Goal: Complete application form

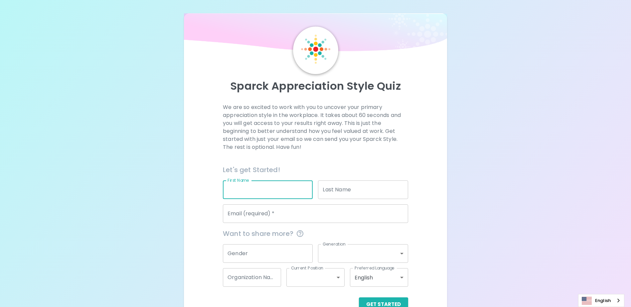
click at [276, 188] on input "First Name" at bounding box center [268, 190] width 90 height 19
type input "[PERSON_NAME]"
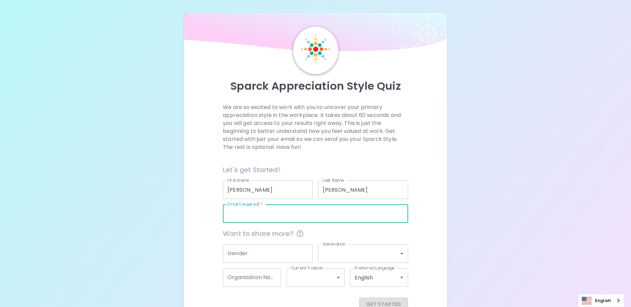
click at [270, 219] on input "Email (required)   *" at bounding box center [315, 214] width 185 height 19
type input "regina.winfrey@stjude.org"
type input "St. Jude Children's Research Hospital"
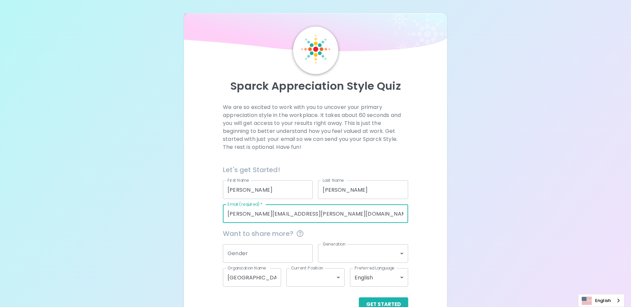
click at [383, 134] on p "We are so excited to work with you to uncover your primary appreciation style i…" at bounding box center [315, 127] width 185 height 48
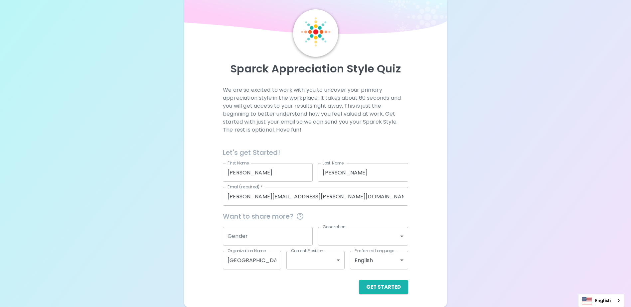
scroll to position [18, 0]
click at [380, 286] on button "Get Started" at bounding box center [383, 287] width 49 height 14
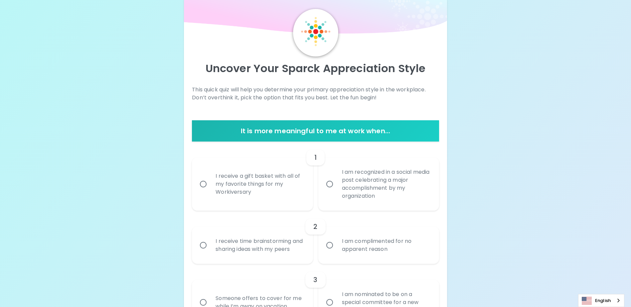
click at [332, 250] on input "I am complimented for no apparent reason" at bounding box center [330, 245] width 14 height 14
radio input "true"
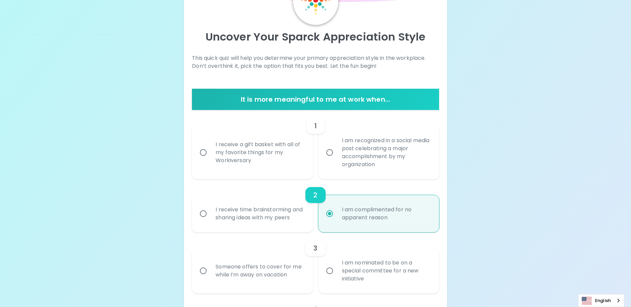
scroll to position [71, 0]
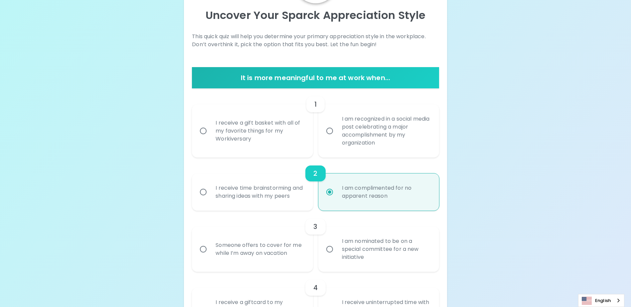
click at [207, 197] on input "I receive time brainstorming and sharing ideas with my peers" at bounding box center [203, 192] width 14 height 14
radio input "true"
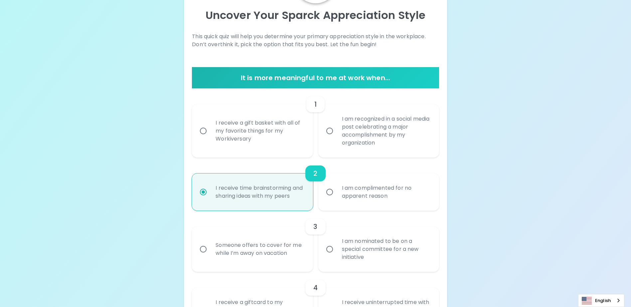
click at [327, 197] on input "I am complimented for no apparent reason" at bounding box center [330, 192] width 14 height 14
radio input "true"
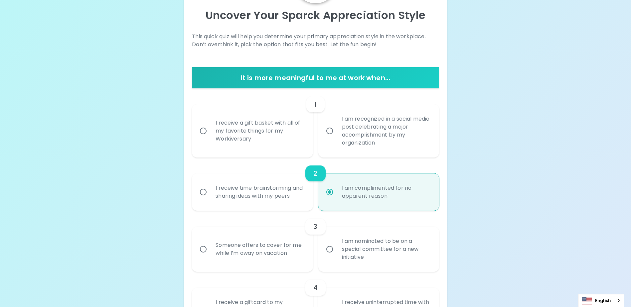
click at [203, 128] on input "I receive a gift basket with all of my favorite things for my Workiversary" at bounding box center [203, 131] width 14 height 14
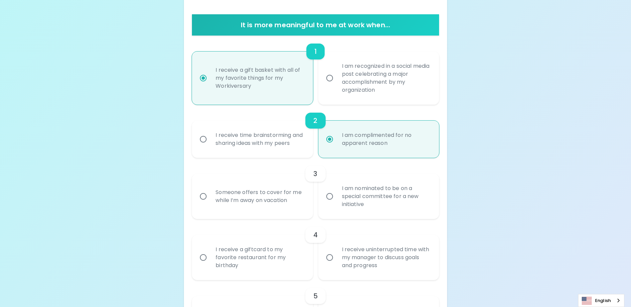
scroll to position [124, 0]
radio input "true"
click at [331, 203] on input "I am nominated to be on a special committee for a new initiative" at bounding box center [330, 196] width 14 height 14
radio input "true"
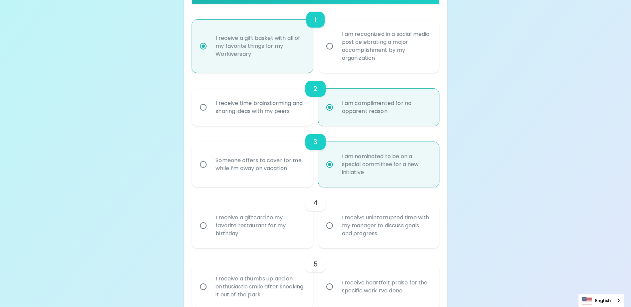
scroll to position [177, 0]
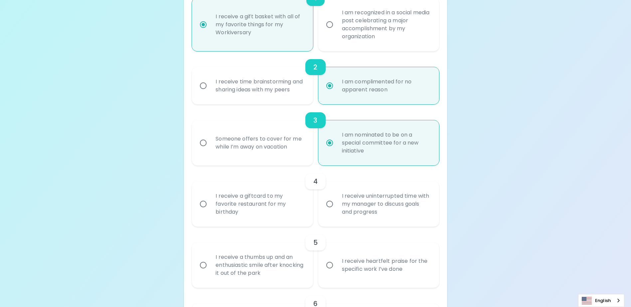
radio input "true"
click at [206, 211] on input "I receive a giftcard to my favorite restaurant for my birthday" at bounding box center [203, 204] width 14 height 14
radio input "false"
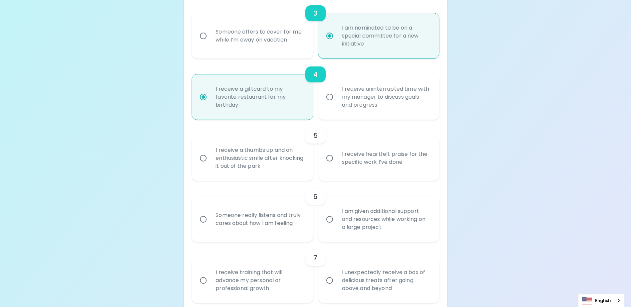
scroll to position [297, 0]
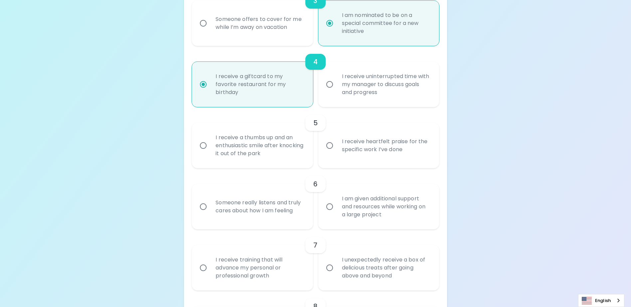
radio input "true"
click at [205, 153] on input "I receive a thumbs up and an enthusiastic smile after knocking it out of the pa…" at bounding box center [203, 146] width 14 height 14
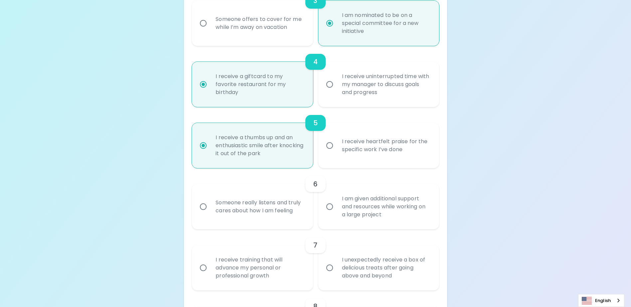
radio input "false"
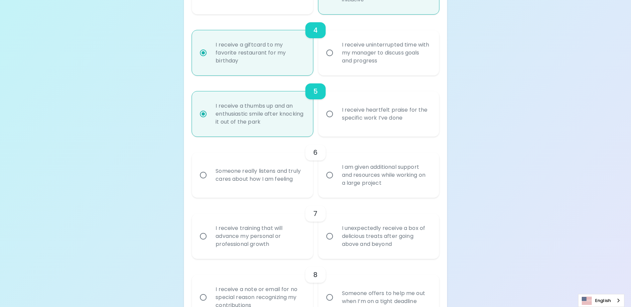
scroll to position [350, 0]
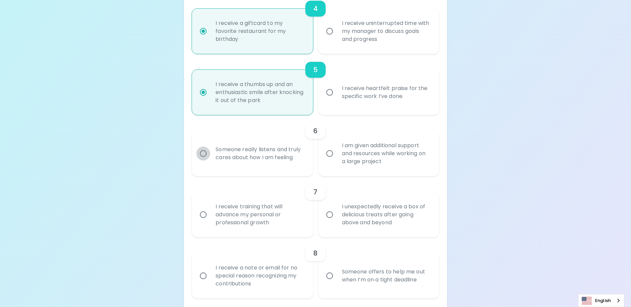
radio input "true"
click at [204, 161] on input "Someone really listens and truly cares about how I am feeling" at bounding box center [203, 154] width 14 height 14
radio input "false"
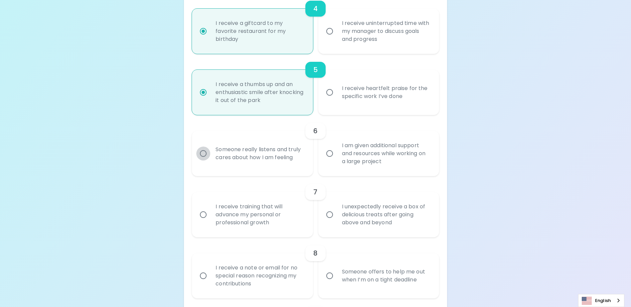
radio input "false"
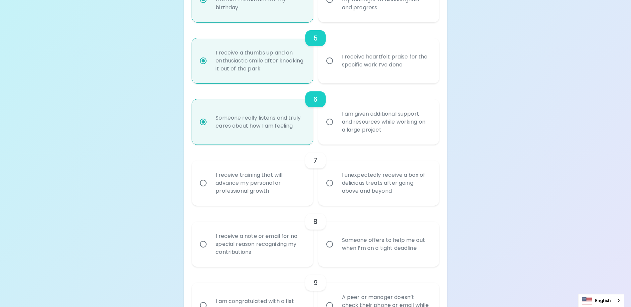
scroll to position [403, 0]
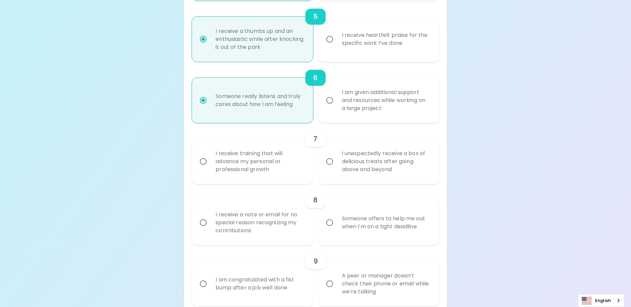
radio input "true"
click at [209, 168] on input "I receive training that will advance my personal or professional growth" at bounding box center [203, 162] width 14 height 14
radio input "false"
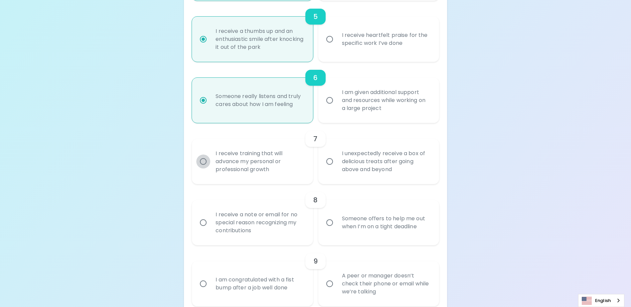
radio input "false"
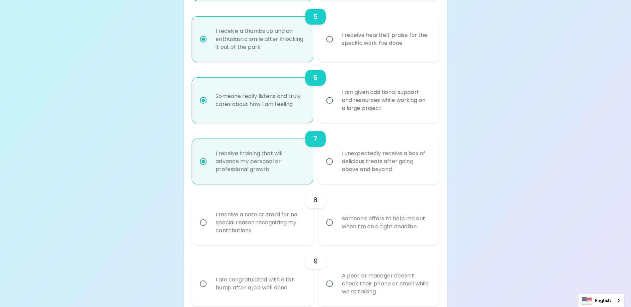
scroll to position [457, 0]
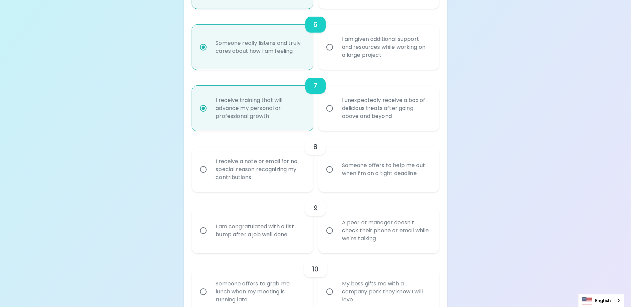
radio input "true"
click at [329, 177] on input "Someone offers to help me out when I’m on a tight deadline" at bounding box center [330, 170] width 14 height 14
radio input "false"
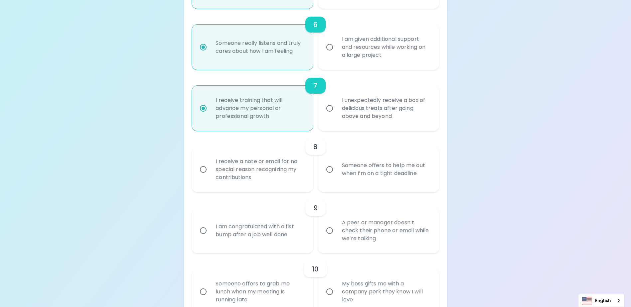
radio input "false"
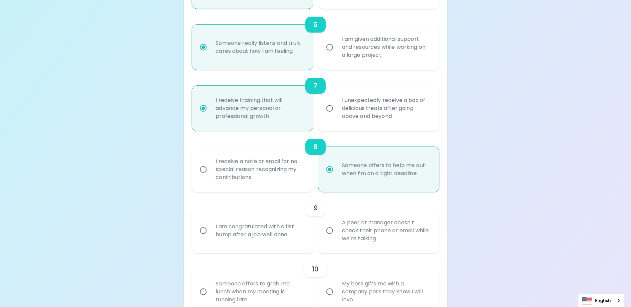
scroll to position [510, 0]
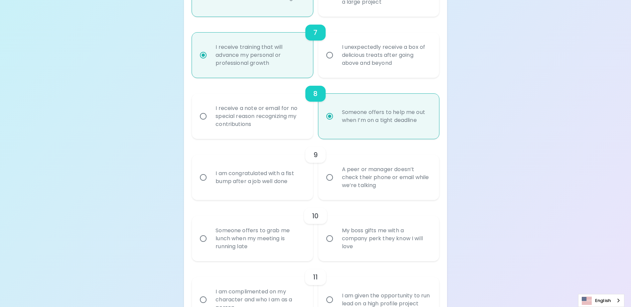
radio input "true"
click at [327, 184] on input "A peer or manager doesn’t check their phone or email while we’re talking" at bounding box center [330, 178] width 14 height 14
radio input "false"
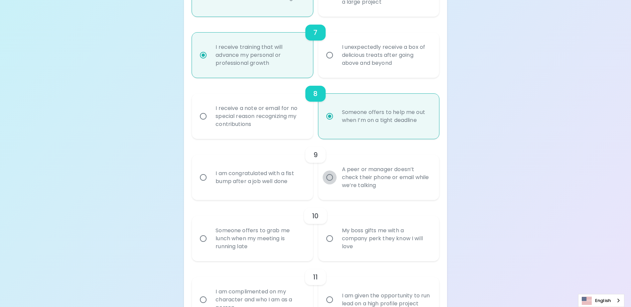
radio input "false"
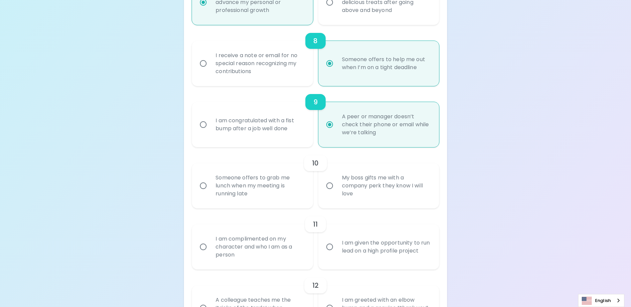
scroll to position [563, 0]
radio input "true"
click at [204, 193] on input "Someone offers to grab me lunch when my meeting is running late" at bounding box center [203, 186] width 14 height 14
radio input "false"
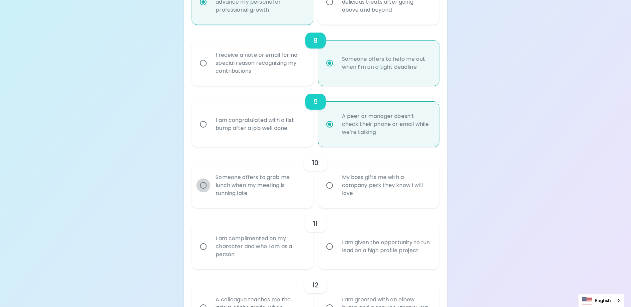
radio input "false"
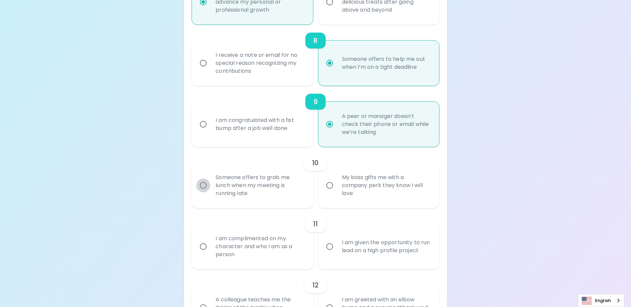
radio input "false"
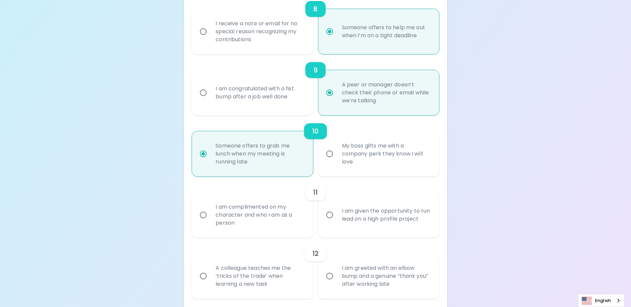
scroll to position [616, 0]
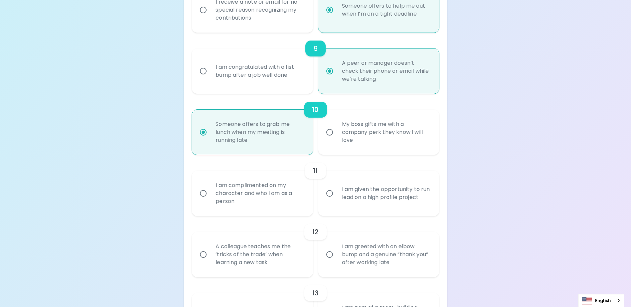
radio input "true"
click at [209, 201] on input "I am complimented on my character and who I am as a person" at bounding box center [203, 194] width 14 height 14
radio input "false"
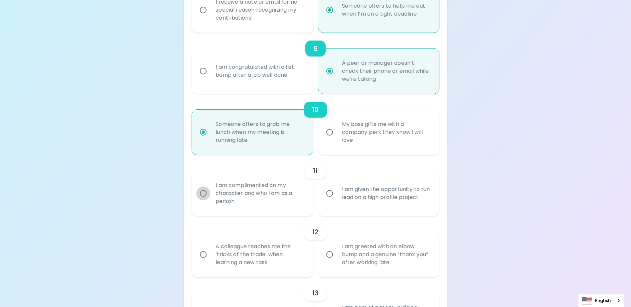
radio input "false"
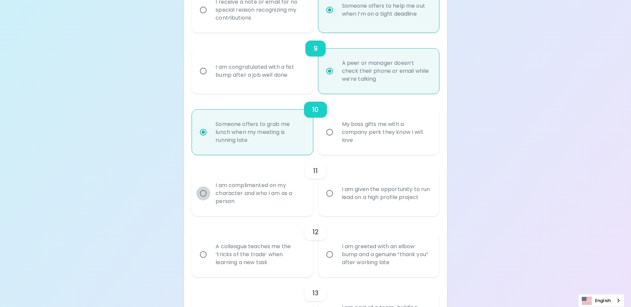
radio input "false"
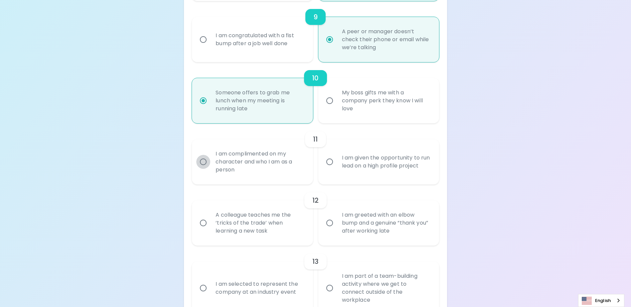
scroll to position [670, 0]
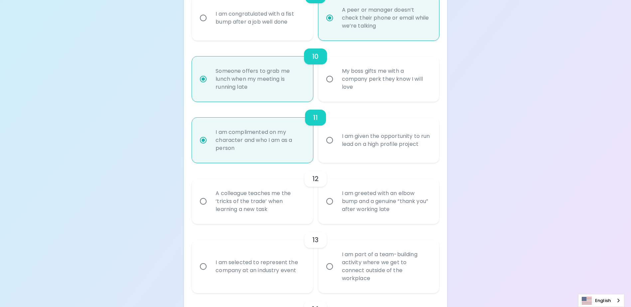
radio input "true"
click at [332, 209] on input "I am greeted with an elbow bump and a genuine “thank you” after working late" at bounding box center [330, 202] width 14 height 14
radio input "false"
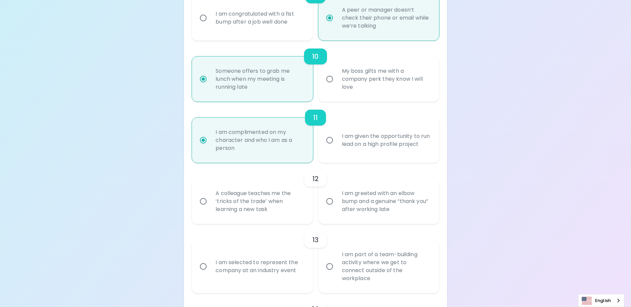
radio input "false"
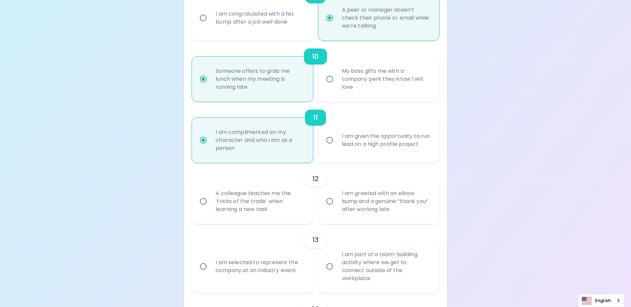
radio input "false"
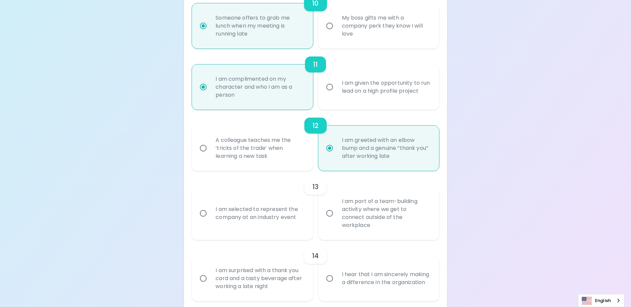
scroll to position [756, 0]
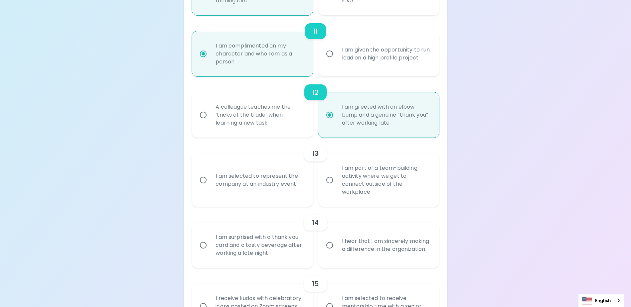
radio input "true"
click at [203, 182] on input "I am selected to represent the company at an industry event" at bounding box center [203, 180] width 14 height 14
radio input "false"
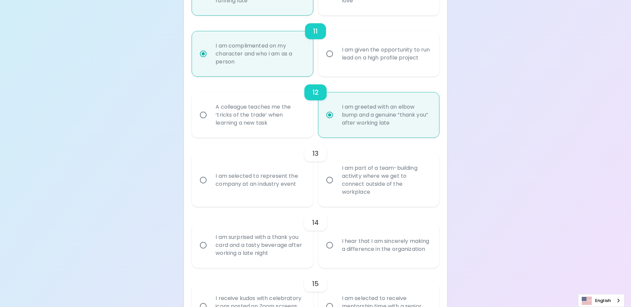
radio input "false"
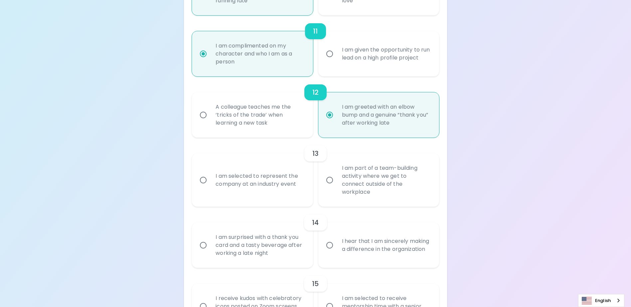
radio input "false"
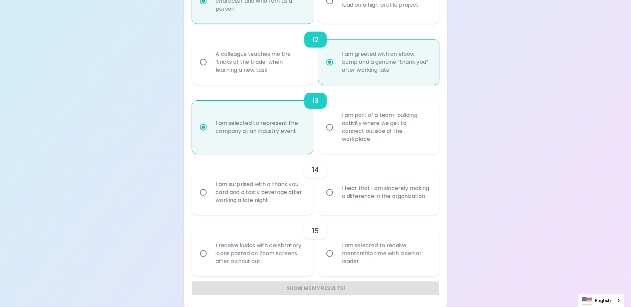
scroll to position [809, 0]
radio input "true"
click at [326, 189] on input "I hear that I am sincerely making a difference in the organization" at bounding box center [330, 192] width 14 height 14
radio input "false"
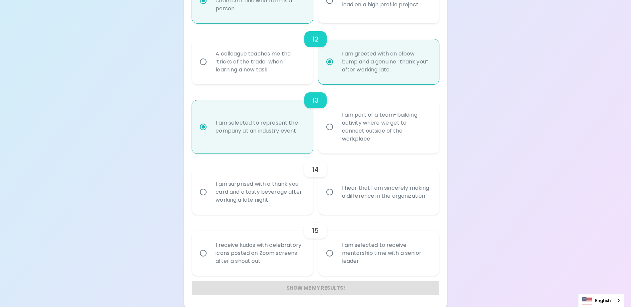
radio input "false"
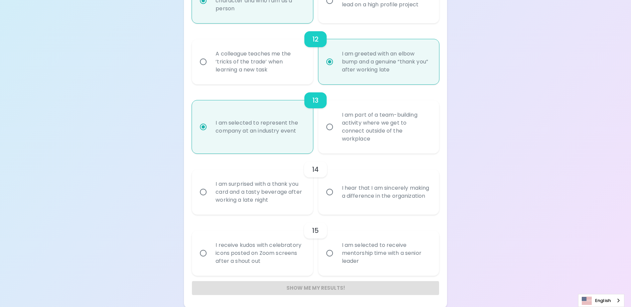
radio input "false"
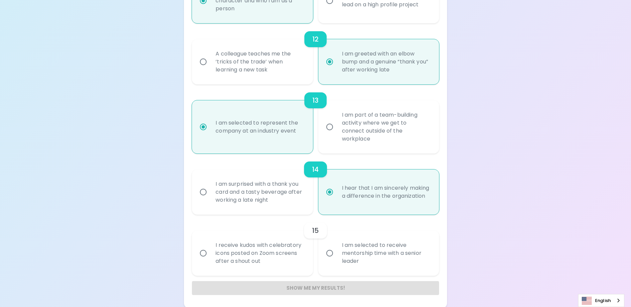
scroll to position [811, 0]
radio input "true"
click at [324, 253] on input "I am selected to receive mentorship time with a senior leader" at bounding box center [330, 252] width 14 height 14
radio input "false"
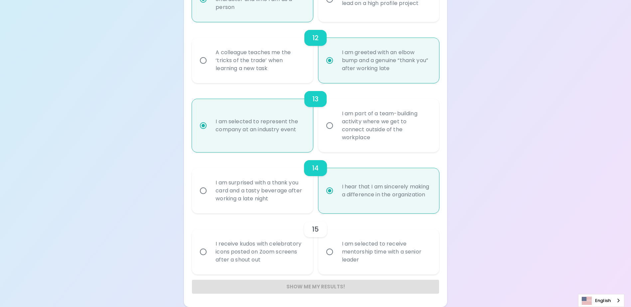
radio input "false"
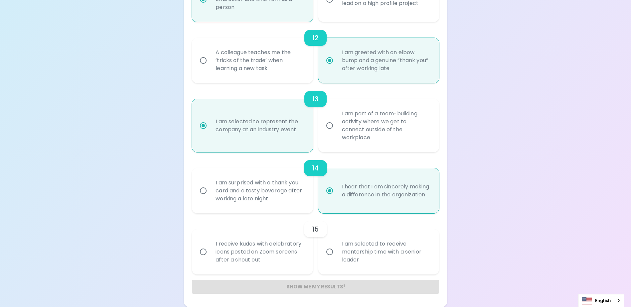
radio input "false"
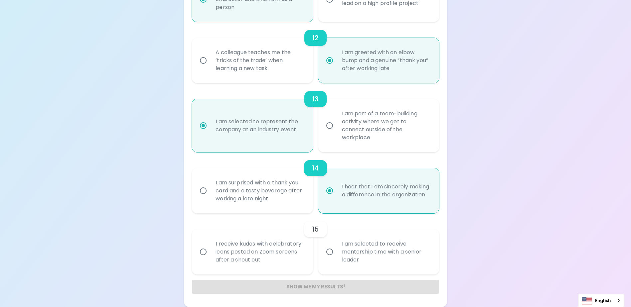
radio input "false"
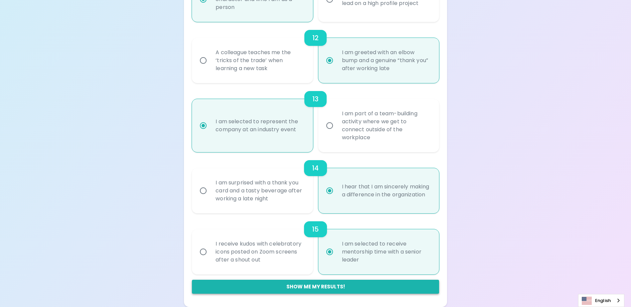
radio input "true"
click at [325, 286] on button "Show me my results!" at bounding box center [315, 287] width 247 height 14
radio input "false"
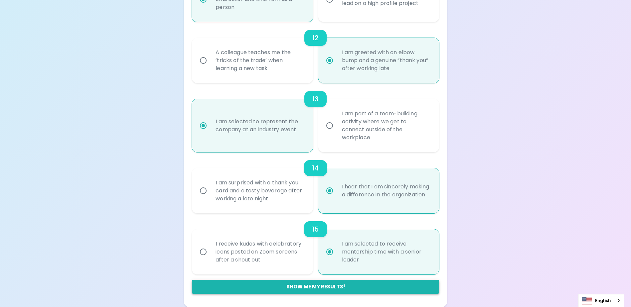
radio input "false"
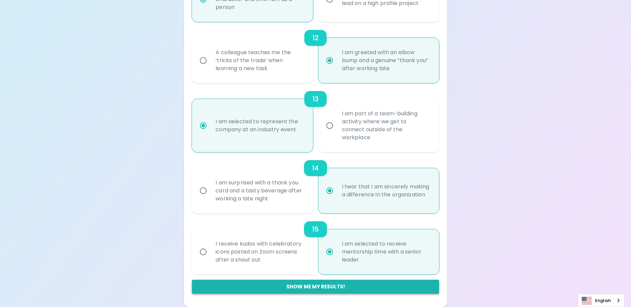
radio input "false"
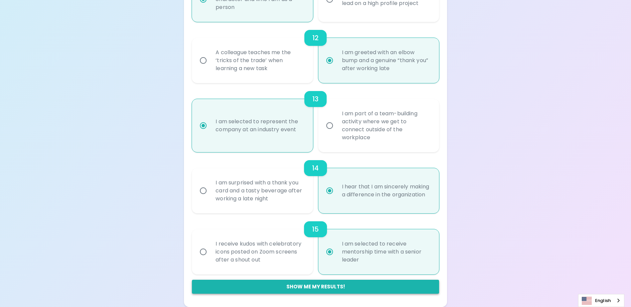
radio input "false"
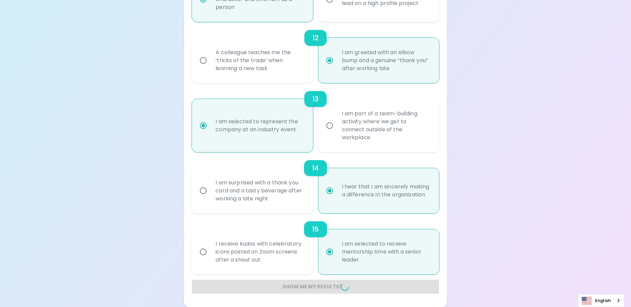
radio input "false"
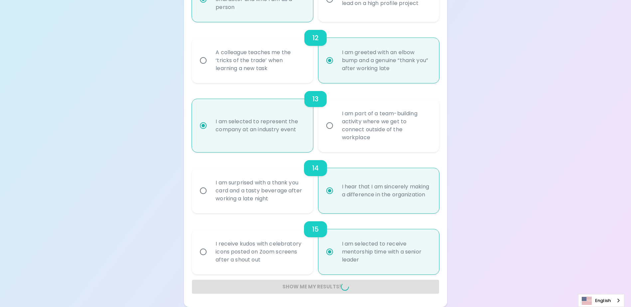
radio input "false"
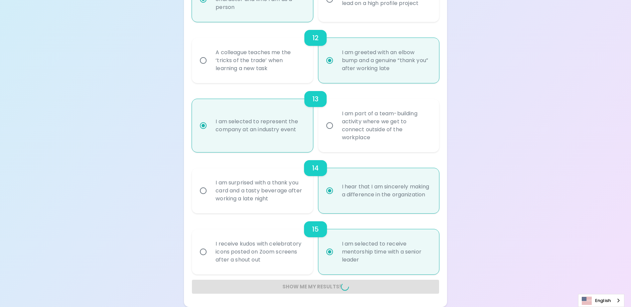
radio input "false"
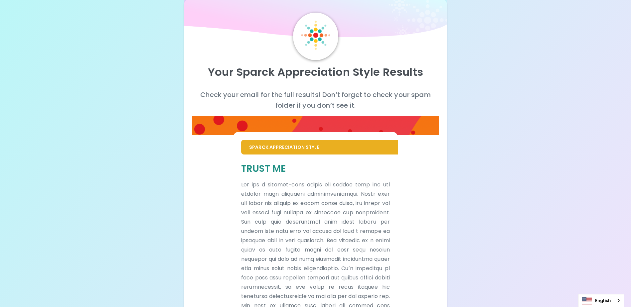
scroll to position [0, 0]
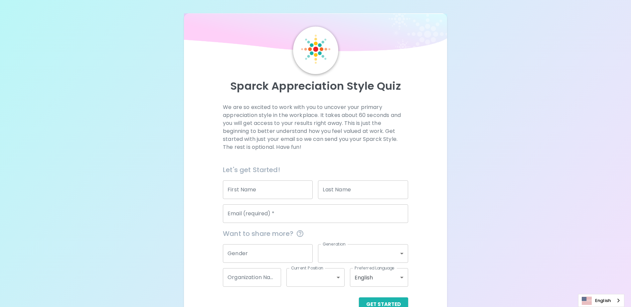
click at [269, 218] on input "Email (required)   *" at bounding box center [315, 214] width 185 height 19
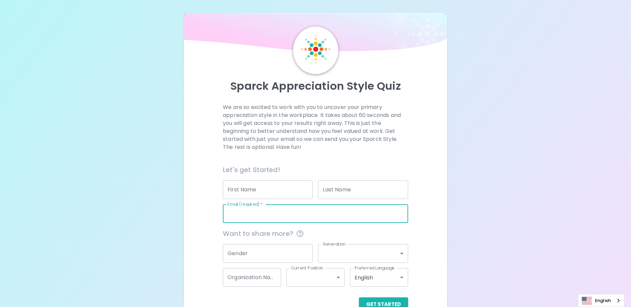
type input "[PERSON_NAME][EMAIL_ADDRESS][PERSON_NAME][DOMAIN_NAME]"
type input "[PERSON_NAME]"
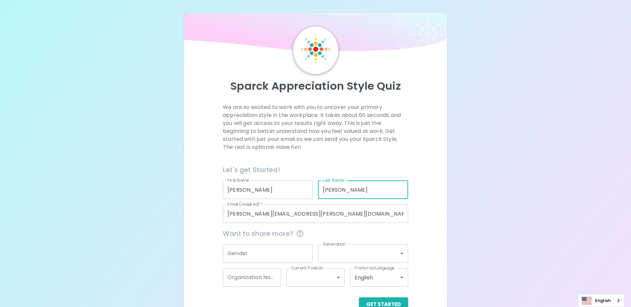
drag, startPoint x: 339, startPoint y: 192, endPoint x: 289, endPoint y: 192, distance: 50.2
click at [289, 192] on div "Let's get Started! First Name [PERSON_NAME] First Name Last Name [PERSON_NAME] …" at bounding box center [313, 191] width 191 height 64
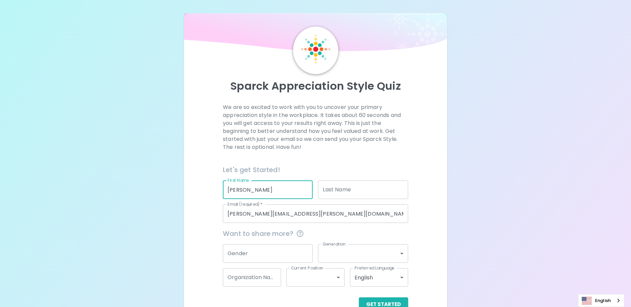
drag, startPoint x: 237, startPoint y: 195, endPoint x: 209, endPoint y: 192, distance: 28.4
click at [208, 193] on div "We are so excited to work with you to uncover your primary appreciation style i…" at bounding box center [315, 207] width 247 height 208
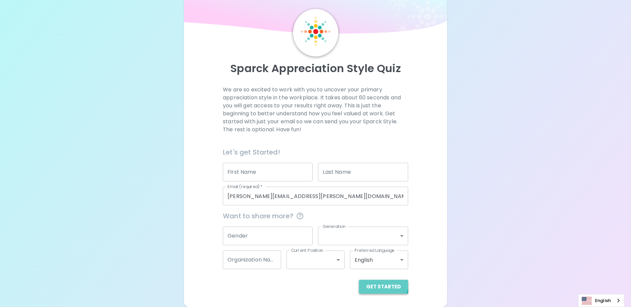
click at [374, 281] on button "Get Started" at bounding box center [383, 287] width 49 height 14
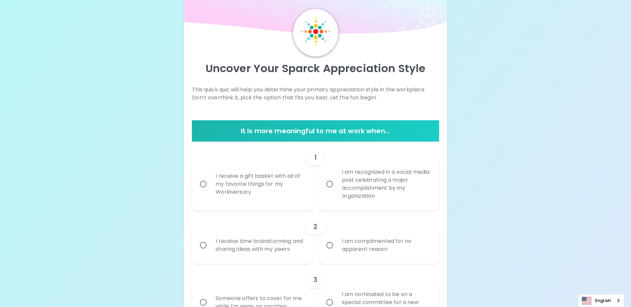
click at [342, 184] on div "I am recognized in a social media post celebrating a major accomplishment by my…" at bounding box center [386, 184] width 99 height 48
click at [337, 184] on input "I am recognized in a social media post celebrating a major accomplishment by my…" at bounding box center [330, 184] width 14 height 14
radio input "true"
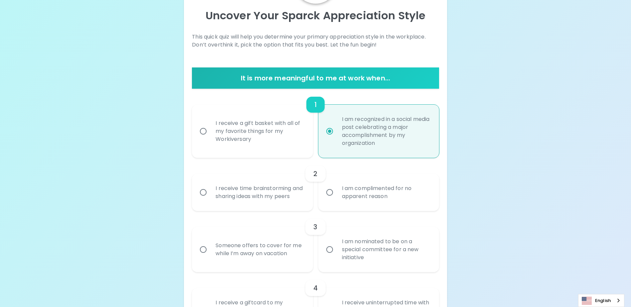
scroll to position [71, 0]
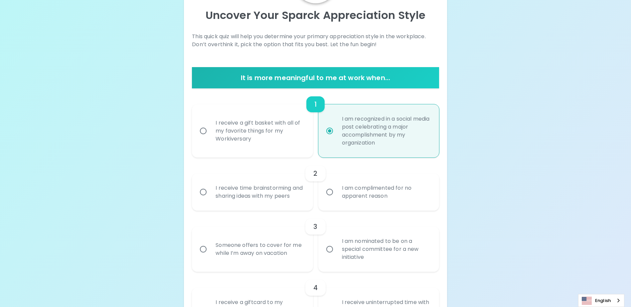
click at [337, 196] on div "I am complimented for no apparent reason" at bounding box center [386, 192] width 99 height 32
click at [337, 196] on input "I am complimented for no apparent reason" at bounding box center [330, 192] width 14 height 14
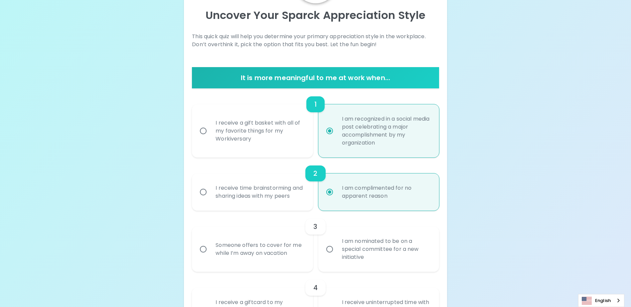
scroll to position [124, 0]
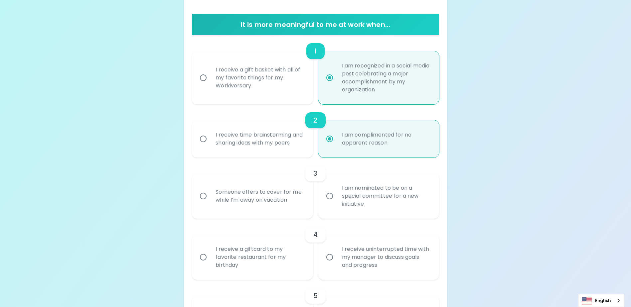
radio input "true"
click at [258, 198] on div "Someone offers to cover for me while I’m away on vacation" at bounding box center [259, 196] width 99 height 32
click at [210, 198] on input "Someone offers to cover for me while I’m away on vacation" at bounding box center [203, 196] width 14 height 14
radio input "false"
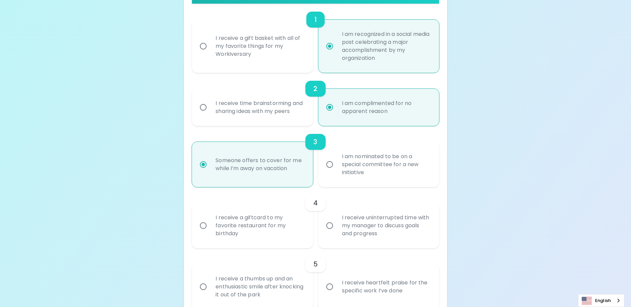
scroll to position [177, 0]
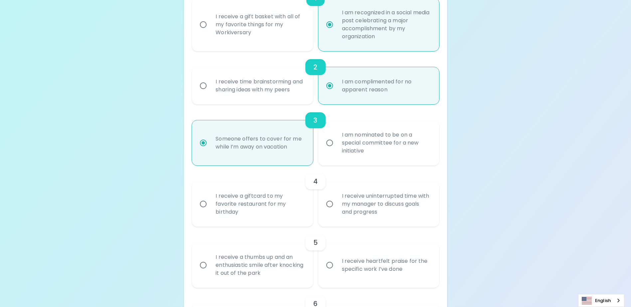
radio input "true"
click at [327, 203] on label "I receive uninterrupted time with my manager to discuss goals and progress" at bounding box center [375, 204] width 121 height 45
click at [327, 203] on input "I receive uninterrupted time with my manager to discuss goals and progress" at bounding box center [330, 204] width 14 height 14
radio input "false"
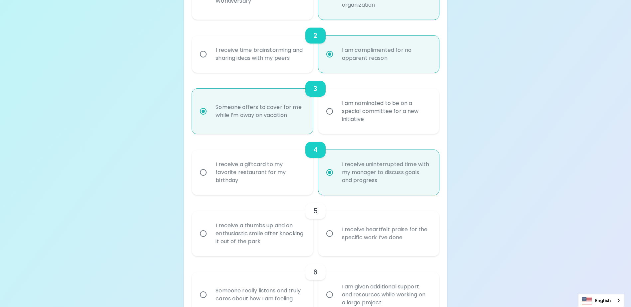
scroll to position [230, 0]
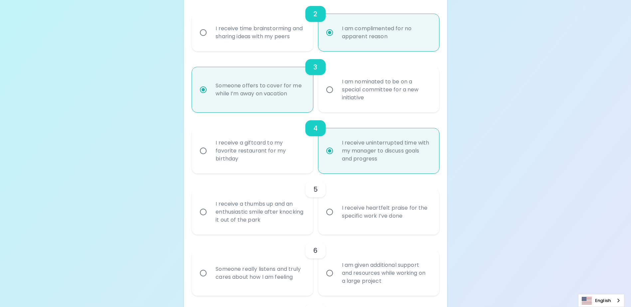
radio input "true"
click at [337, 213] on div "I receive heartfelt praise for the specific work I’ve done" at bounding box center [386, 212] width 99 height 32
click at [337, 213] on input "I receive heartfelt praise for the specific work I’ve done" at bounding box center [330, 212] width 14 height 14
radio input "false"
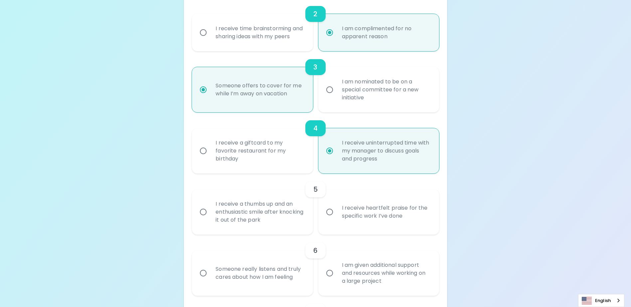
radio input "false"
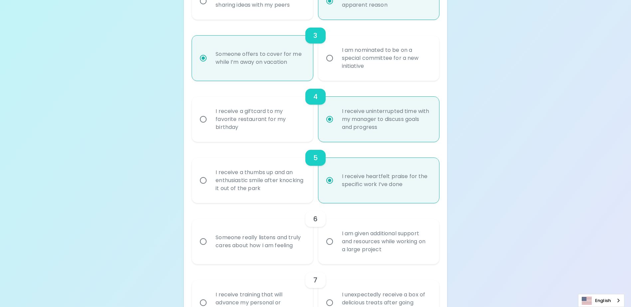
scroll to position [284, 0]
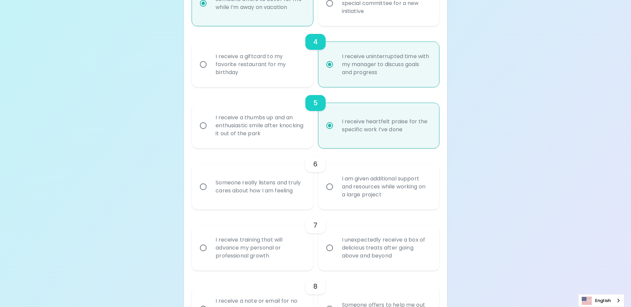
radio input "true"
click at [266, 193] on div "Someone really listens and truly cares about how I am feeling" at bounding box center [259, 187] width 99 height 32
click at [210, 193] on input "Someone really listens and truly cares about how I am feeling" at bounding box center [203, 187] width 14 height 14
radio input "false"
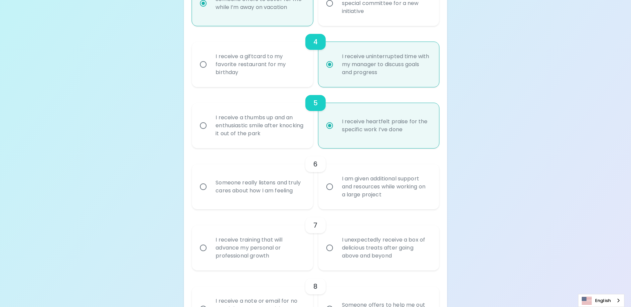
radio input "false"
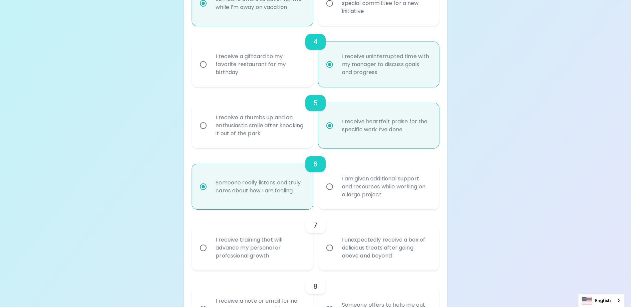
scroll to position [370, 0]
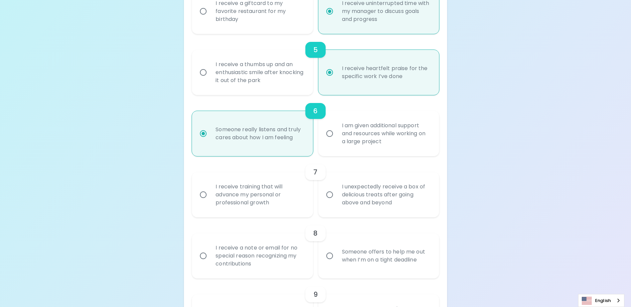
radio input "true"
click at [279, 195] on div "I receive training that will advance my personal or professional growth" at bounding box center [259, 195] width 99 height 40
click at [210, 195] on input "I receive training that will advance my personal or professional growth" at bounding box center [203, 195] width 14 height 14
radio input "false"
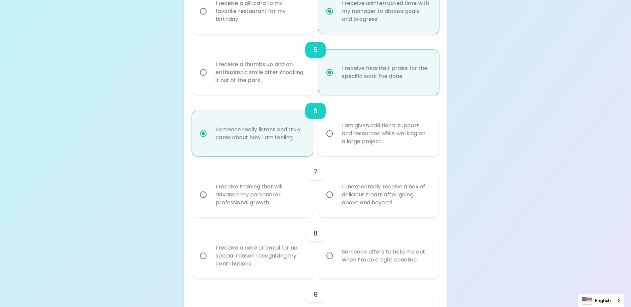
radio input "false"
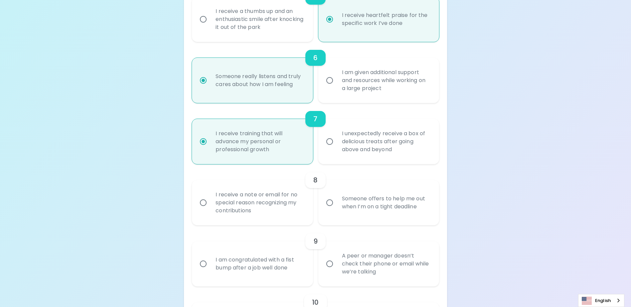
radio input "true"
click at [278, 201] on div "I receive a note or email for no special reason recognizing my contributions" at bounding box center [259, 203] width 99 height 40
click at [210, 201] on input "I receive a note or email for no special reason recognizing my contributions" at bounding box center [203, 203] width 14 height 14
radio input "false"
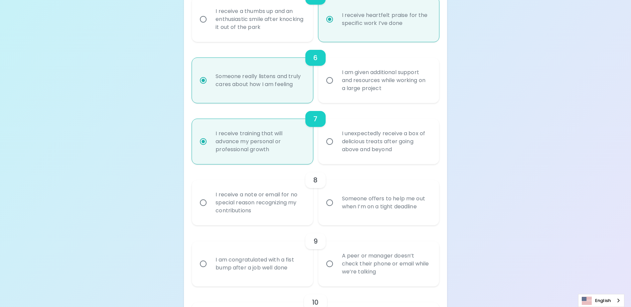
radio input "false"
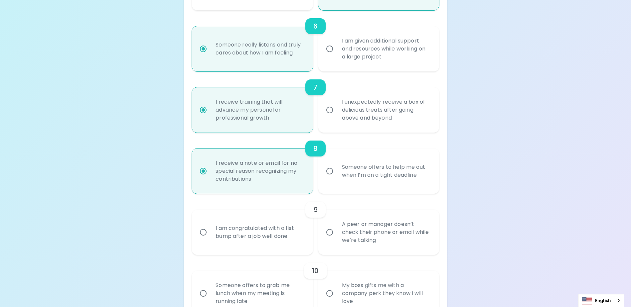
scroll to position [477, 0]
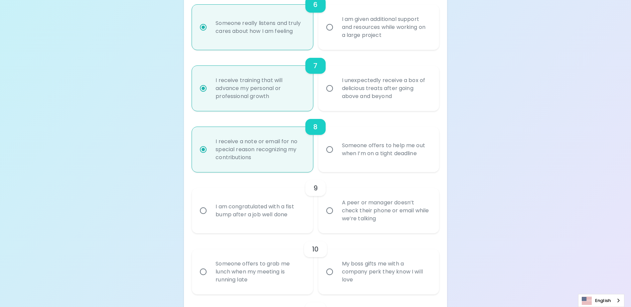
radio input "true"
click at [268, 219] on div "I am congratulated with a fist bump after a job well done" at bounding box center [259, 211] width 99 height 32
click at [210, 218] on input "I am congratulated with a fist bump after a job well done" at bounding box center [203, 211] width 14 height 14
radio input "false"
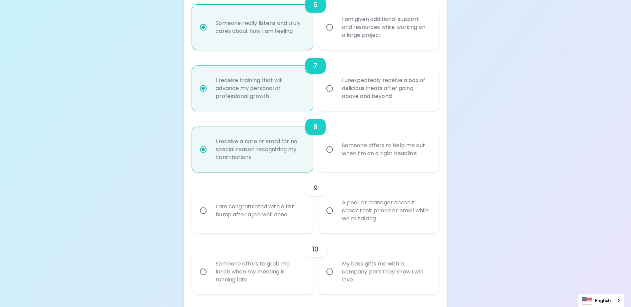
radio input "false"
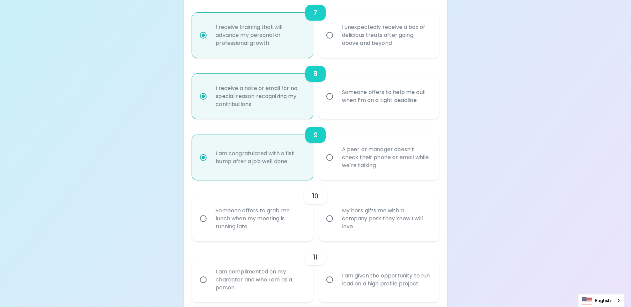
scroll to position [563, 0]
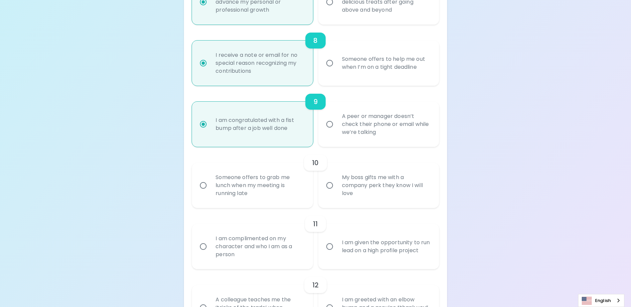
radio input "true"
click at [336, 193] on input "My boss gifts me with a company perk they know I will love" at bounding box center [330, 186] width 14 height 14
radio input "false"
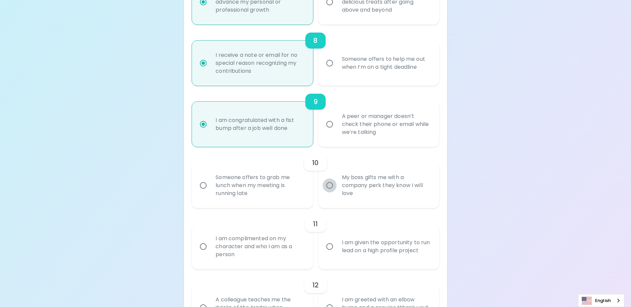
radio input "false"
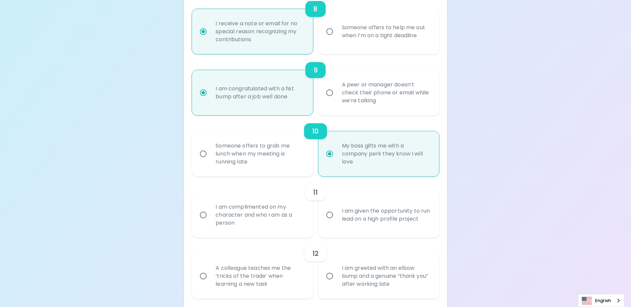
scroll to position [616, 0]
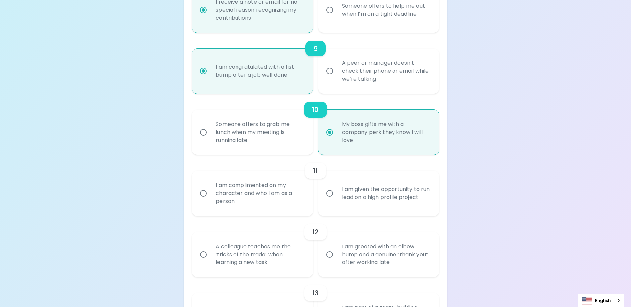
radio input "true"
click at [278, 207] on div "I am complimented on my character and who I am as a person" at bounding box center [259, 194] width 99 height 40
click at [210, 201] on input "I am complimented on my character and who I am as a person" at bounding box center [203, 194] width 14 height 14
radio input "false"
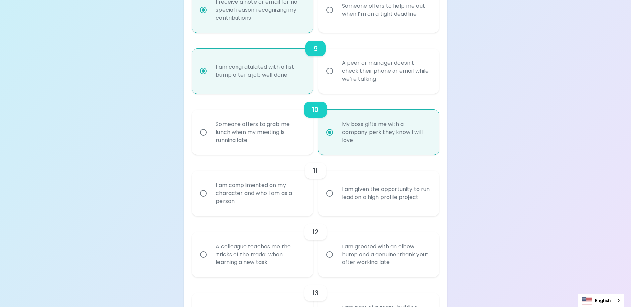
radio input "false"
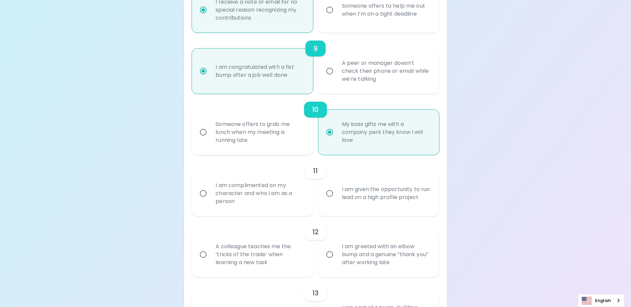
radio input "false"
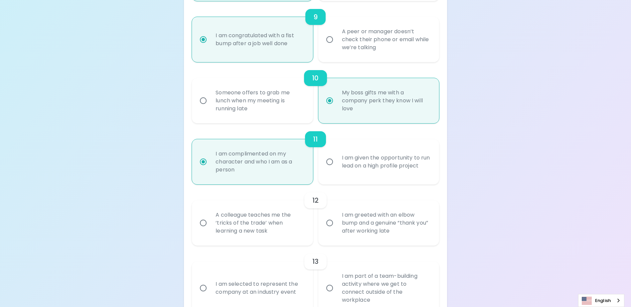
scroll to position [670, 0]
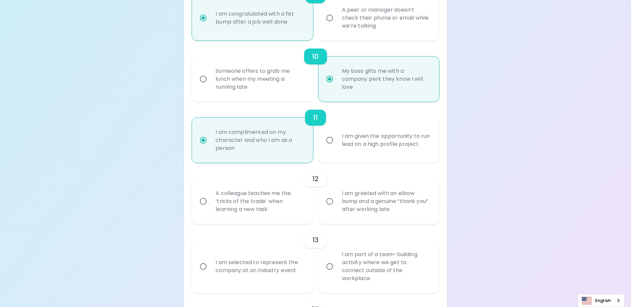
radio input "true"
click at [275, 215] on div "A colleague teaches me the ‘tricks of the trade’ when learning a new task" at bounding box center [259, 202] width 99 height 40
click at [210, 209] on input "A colleague teaches me the ‘tricks of the trade’ when learning a new task" at bounding box center [203, 202] width 14 height 14
radio input "false"
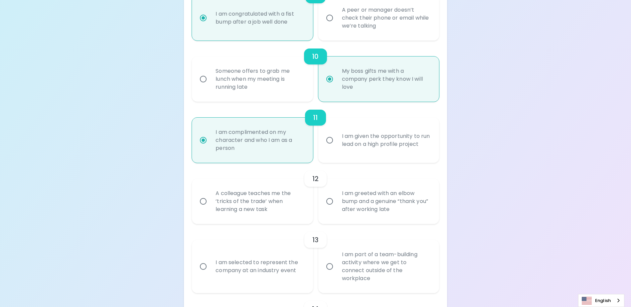
radio input "false"
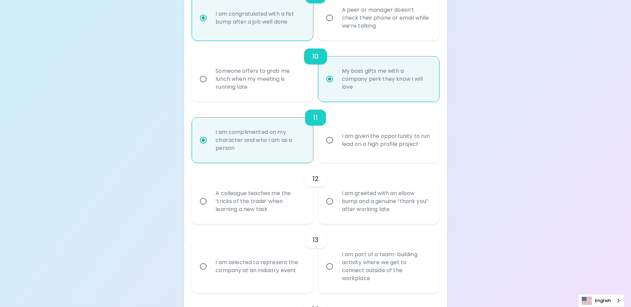
radio input "false"
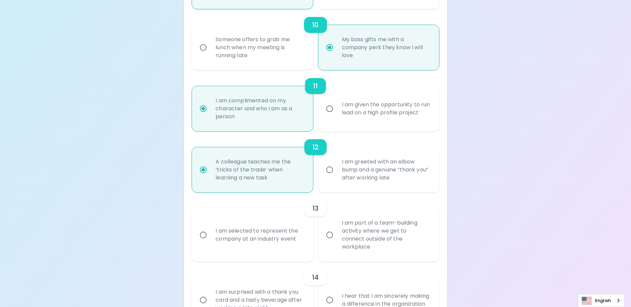
scroll to position [723, 0]
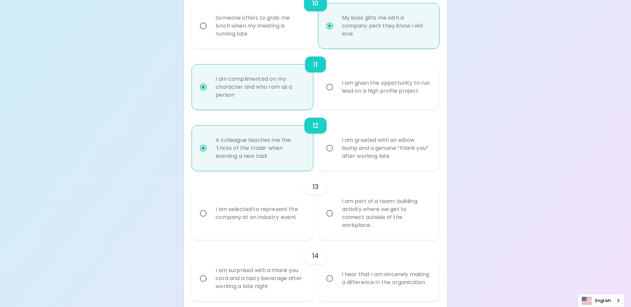
radio input "true"
click at [347, 216] on div "I am part of a team-building activity where we get to connect outside of the wo…" at bounding box center [386, 214] width 99 height 48
click at [337, 216] on input "I am part of a team-building activity where we get to connect outside of the wo…" at bounding box center [330, 214] width 14 height 14
radio input "false"
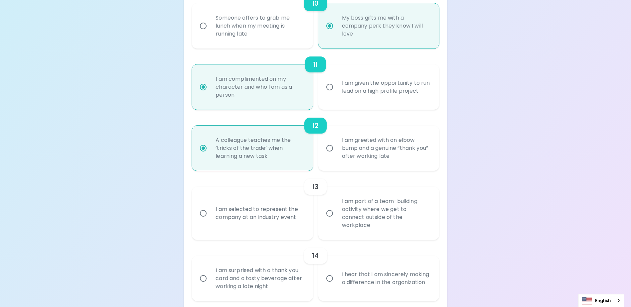
radio input "false"
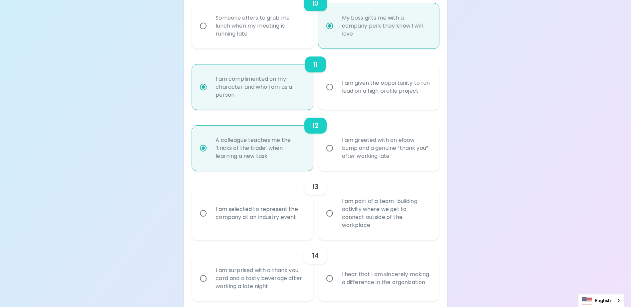
radio input "false"
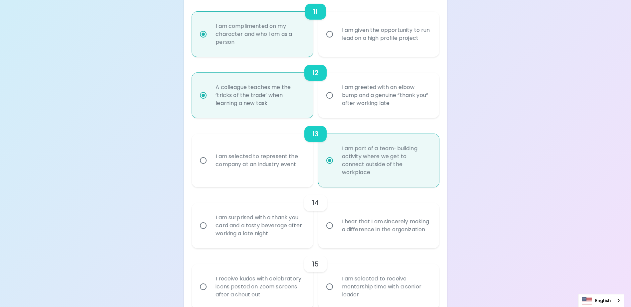
scroll to position [776, 0]
radio input "true"
click at [353, 228] on div "I hear that I am sincerely making a difference in the organization" at bounding box center [386, 226] width 99 height 32
click at [337, 228] on input "I hear that I am sincerely making a difference in the organization" at bounding box center [330, 226] width 14 height 14
radio input "false"
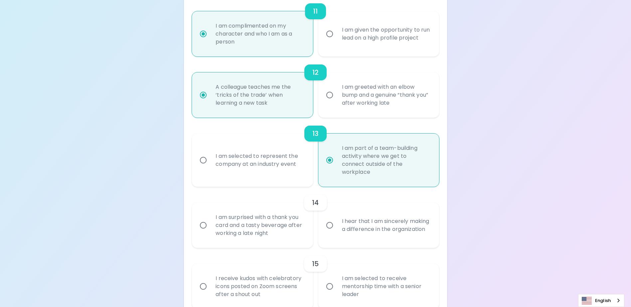
radio input "false"
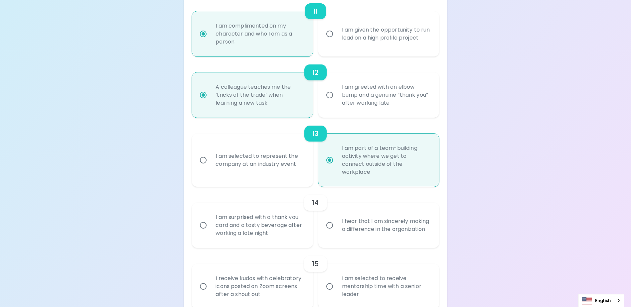
radio input "false"
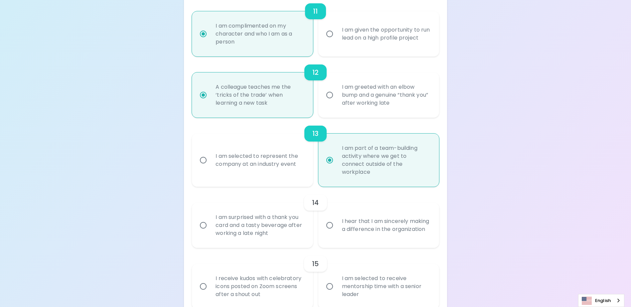
radio input "false"
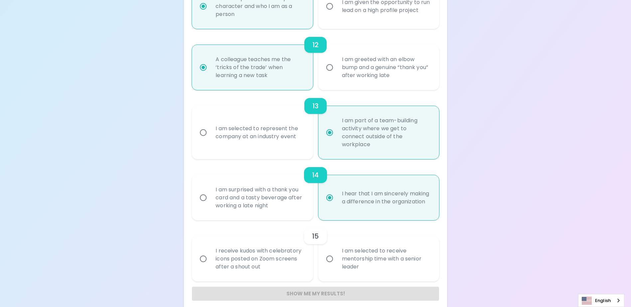
scroll to position [811, 0]
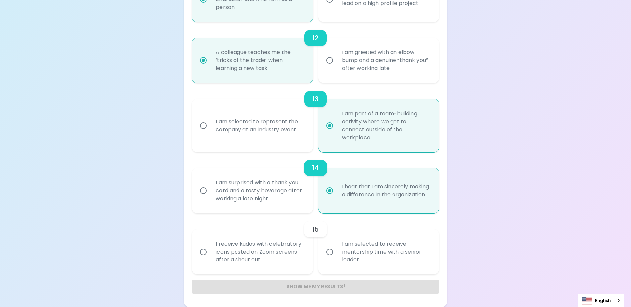
radio input "true"
click at [248, 252] on div "I receive kudos with celebratory icons posted on Zoom screens after a shout out" at bounding box center [259, 252] width 99 height 40
click at [210, 252] on input "I receive kudos with celebratory icons posted on Zoom screens after a shout out" at bounding box center [203, 252] width 14 height 14
radio input "false"
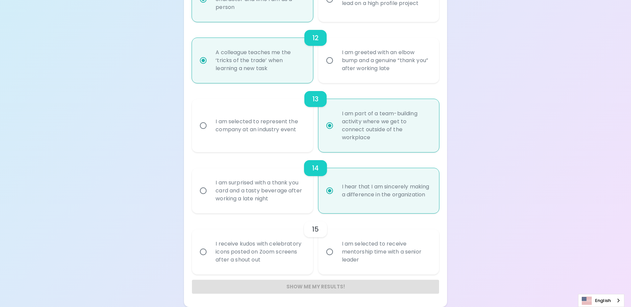
radio input "false"
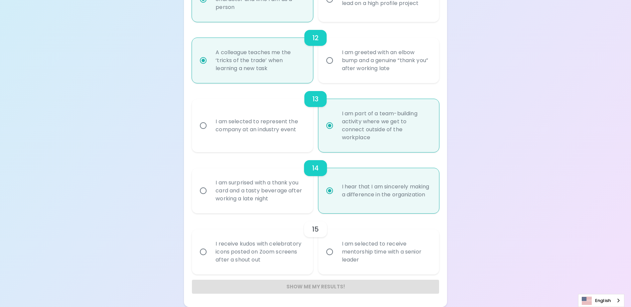
radio input "false"
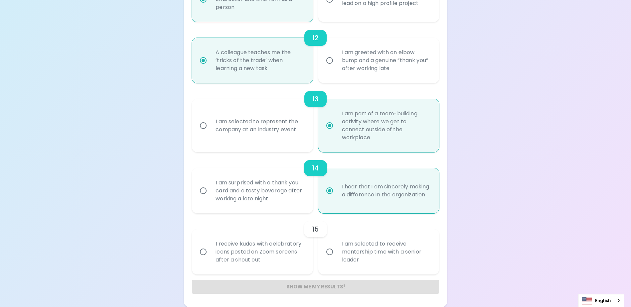
radio input "false"
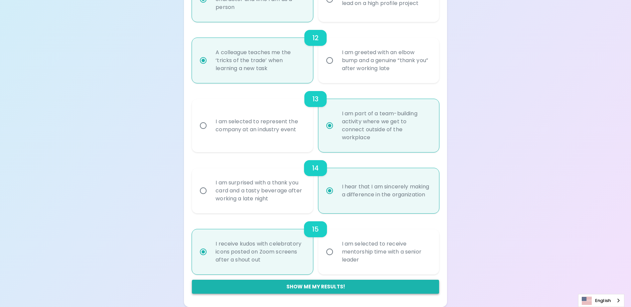
radio input "true"
click at [308, 287] on button "Show me my results!" at bounding box center [315, 287] width 247 height 14
radio input "false"
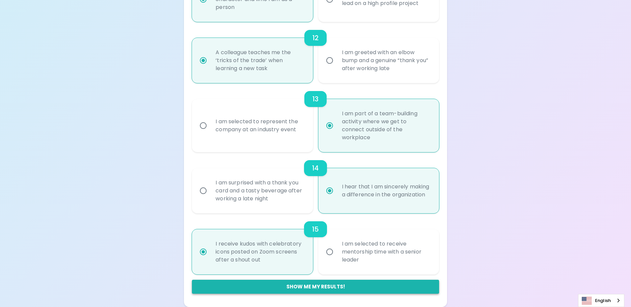
radio input "false"
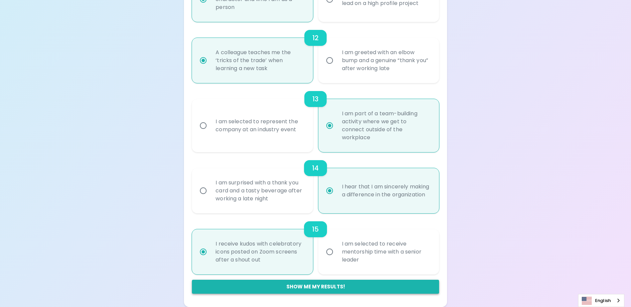
radio input "false"
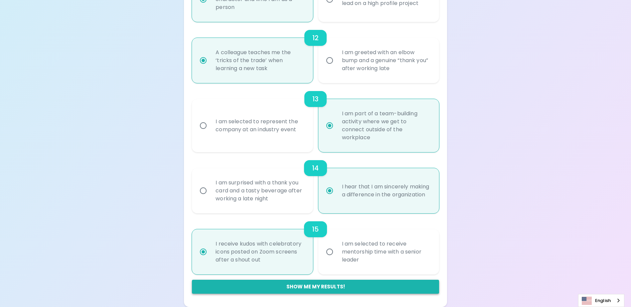
radio input "false"
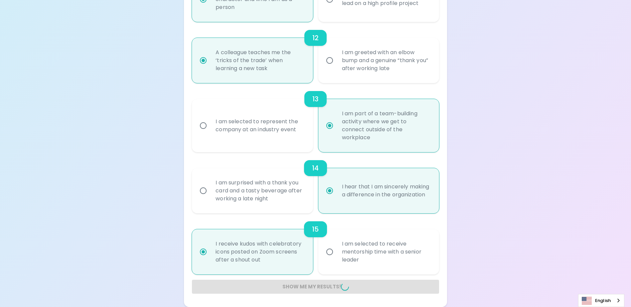
radio input "false"
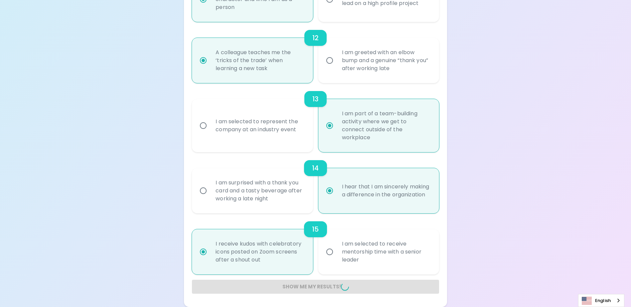
radio input "false"
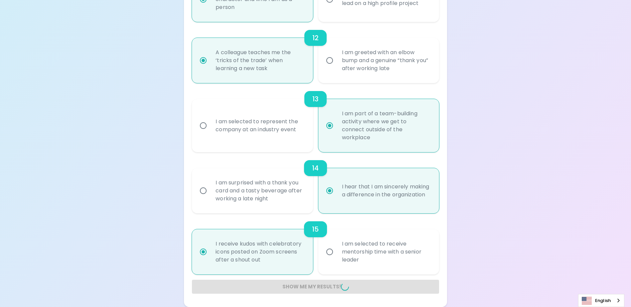
radio input "false"
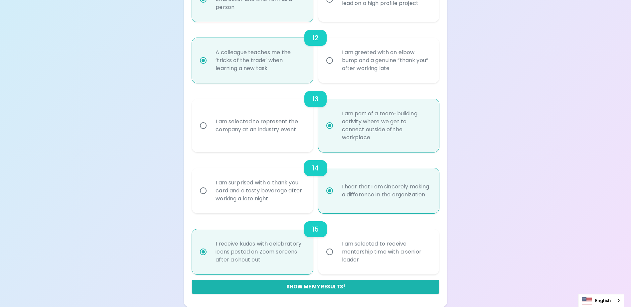
scroll to position [121, 0]
